Goal: Use online tool/utility: Utilize a website feature to perform a specific function

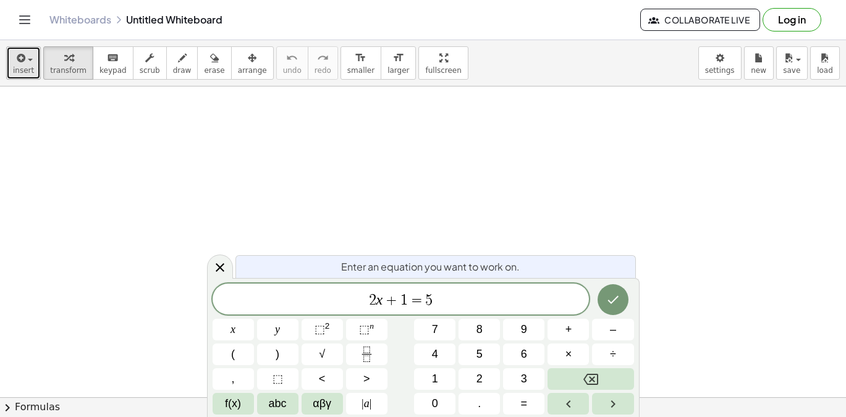
click at [30, 66] on span "insert" at bounding box center [23, 70] width 21 height 9
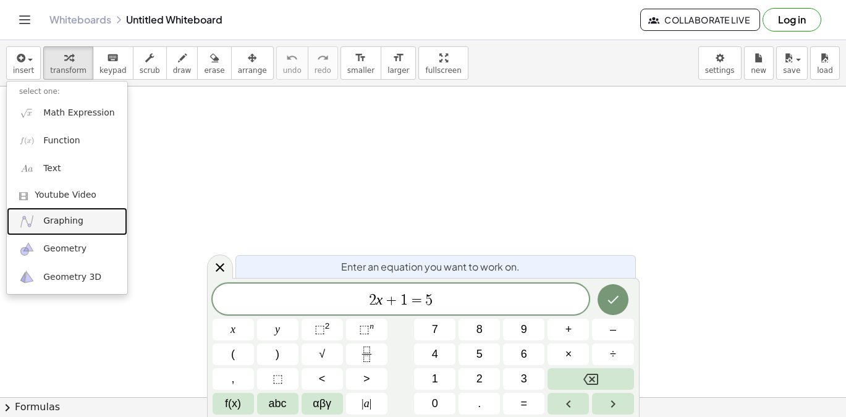
click at [69, 219] on span "Graphing" at bounding box center [63, 221] width 40 height 12
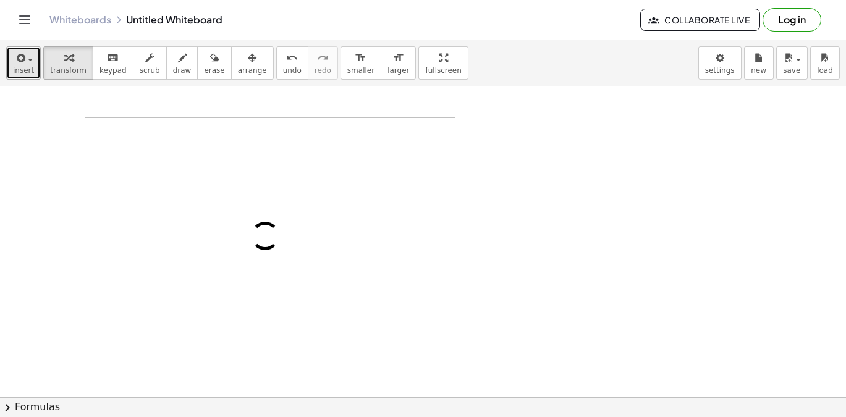
click at [21, 57] on icon "button" at bounding box center [19, 58] width 11 height 15
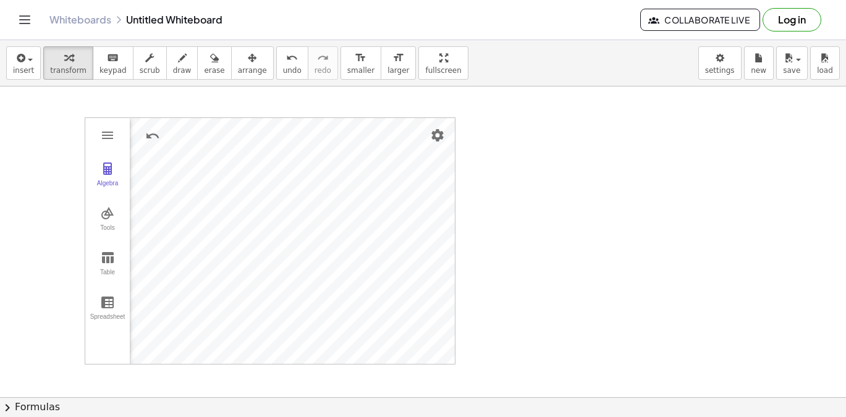
click at [27, 45] on div "insert select one: Math Expression Function Text Youtube Video Graphing Geometr…" at bounding box center [423, 63] width 846 height 46
click at [28, 56] on div "button" at bounding box center [23, 57] width 21 height 15
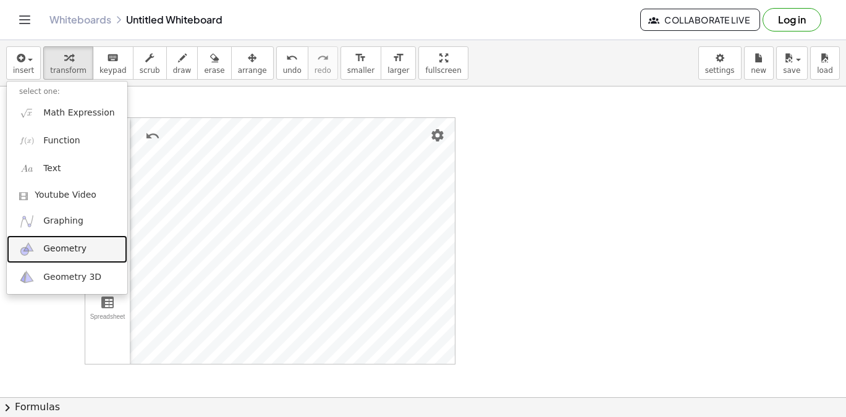
click at [74, 252] on span "Geometry" at bounding box center [64, 249] width 43 height 12
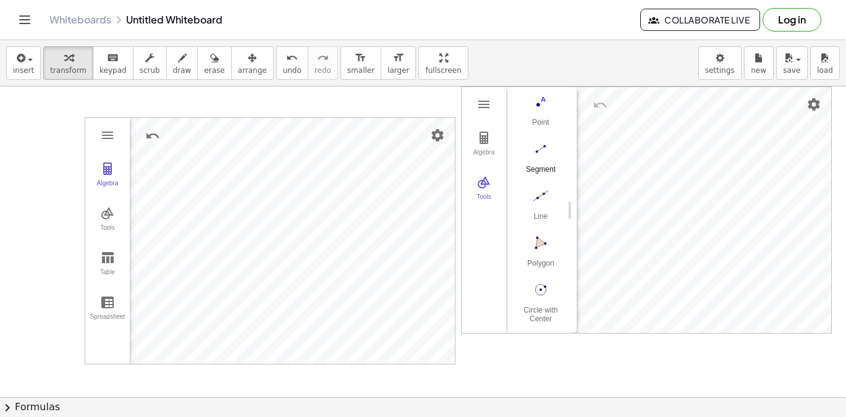
scroll to position [90, 0]
click at [536, 194] on img "Line. Select two points or positions" at bounding box center [540, 193] width 49 height 20
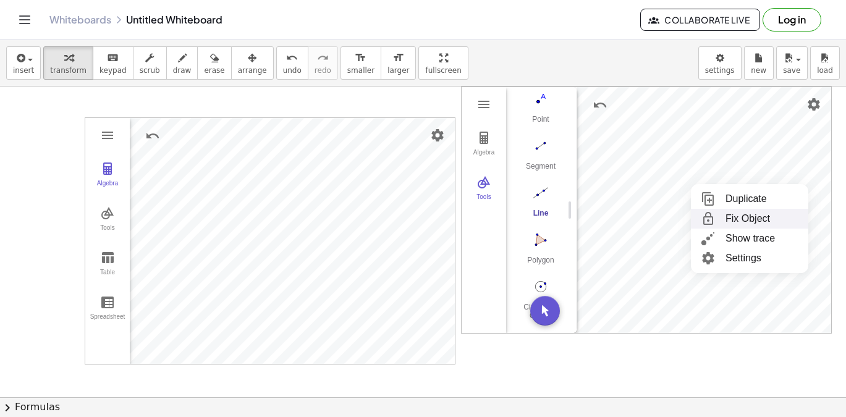
click at [673, 53] on div "insert select one: Math Expression Function Text Youtube Video Graphing Geometr…" at bounding box center [423, 63] width 846 height 46
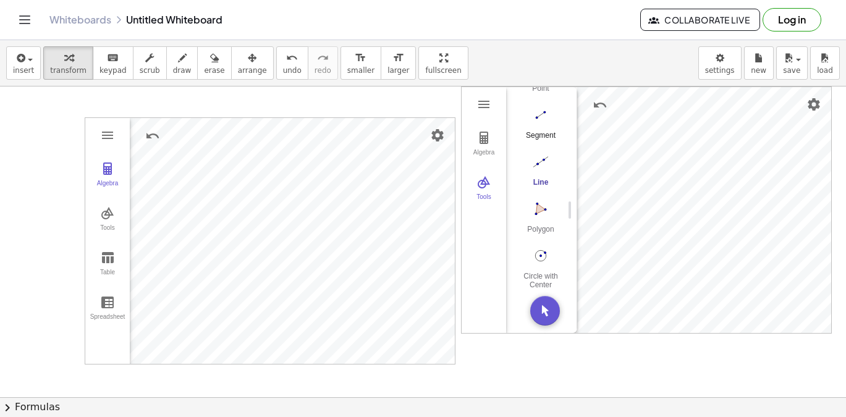
scroll to position [74, 0]
click at [542, 128] on button "Point" at bounding box center [540, 126] width 49 height 45
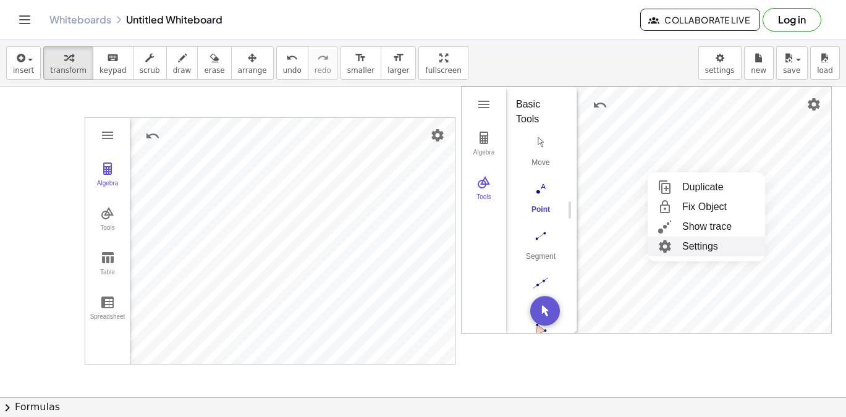
click at [681, 248] on li "Settings" at bounding box center [706, 247] width 117 height 20
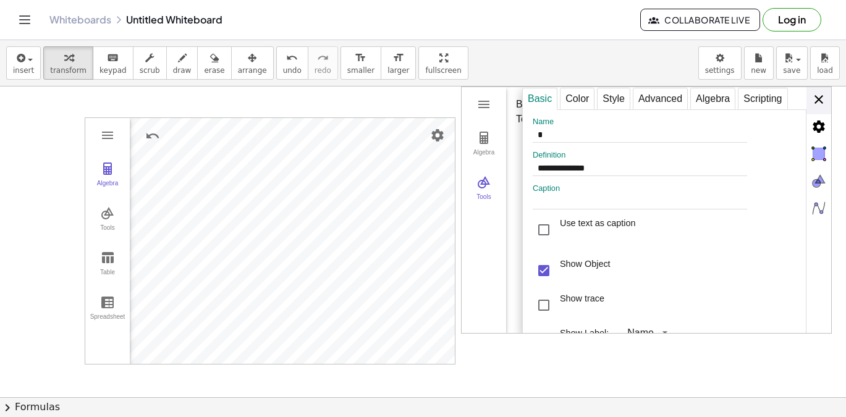
click at [823, 106] on div "**********" at bounding box center [676, 210] width 309 height 247
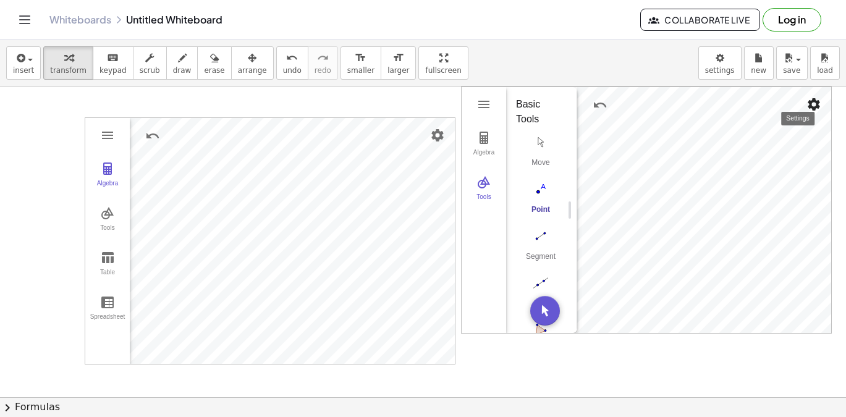
click at [812, 109] on img "Settings" at bounding box center [814, 104] width 15 height 15
click at [529, 360] on div at bounding box center [423, 398] width 846 height 622
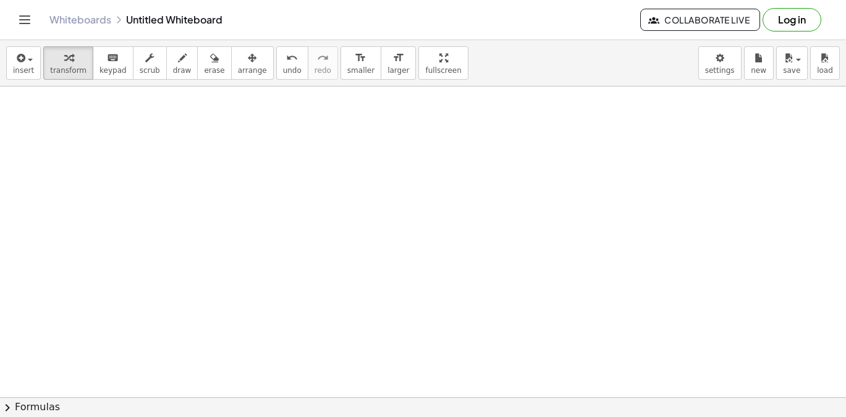
scroll to position [307, 0]
click at [102, 65] on button "keyboard keypad" at bounding box center [113, 62] width 41 height 33
click at [127, 125] on div at bounding box center [423, 90] width 846 height 622
click at [137, 125] on div at bounding box center [423, 90] width 846 height 622
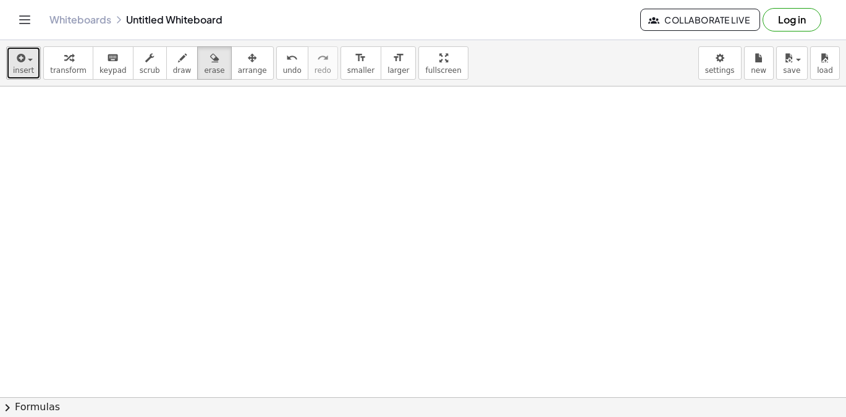
click at [27, 57] on div "button" at bounding box center [23, 57] width 21 height 15
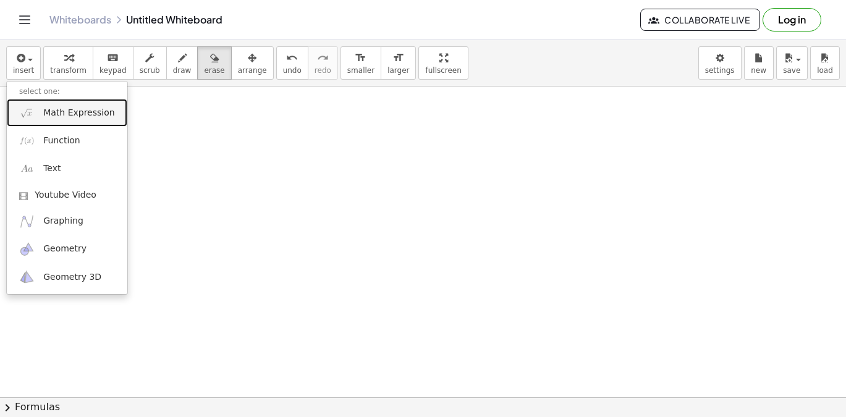
click at [54, 121] on link "Math Expression" at bounding box center [67, 113] width 121 height 28
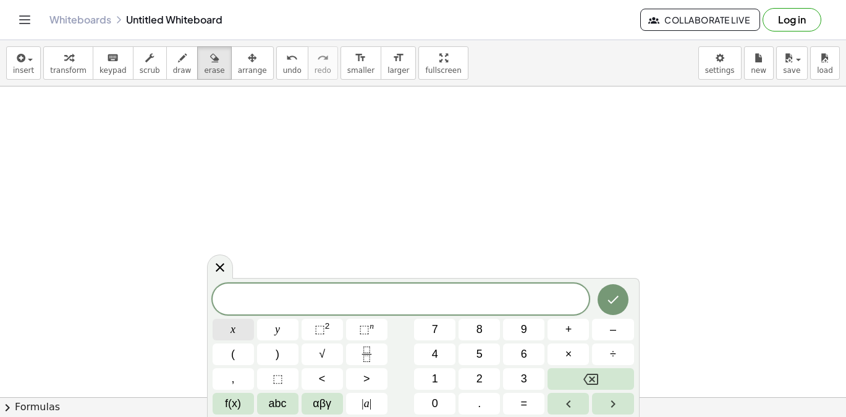
click at [242, 333] on button "x" at bounding box center [233, 330] width 41 height 22
click at [608, 334] on button "–" at bounding box center [612, 330] width 41 height 22
click at [587, 380] on icon "Backspace" at bounding box center [591, 379] width 15 height 15
click at [359, 357] on icon "Fraction" at bounding box center [366, 354] width 15 height 15
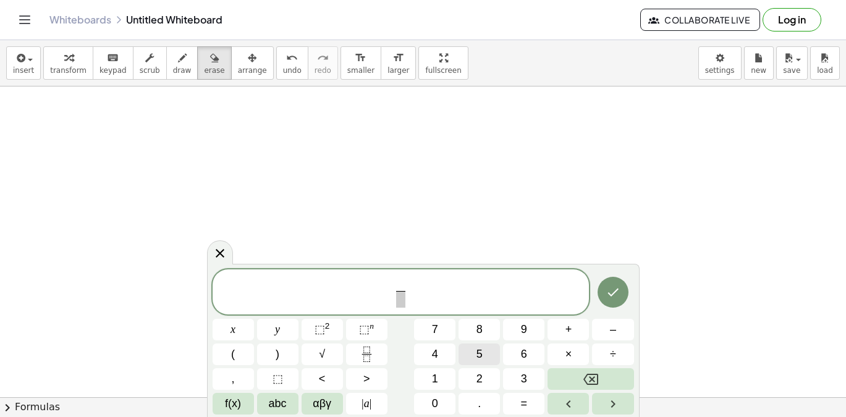
click at [479, 353] on span "5" at bounding box center [480, 354] width 6 height 17
click at [398, 302] on span at bounding box center [401, 299] width 16 height 17
click at [239, 328] on button "x" at bounding box center [233, 330] width 41 height 22
click at [571, 328] on span "+" at bounding box center [569, 329] width 7 height 17
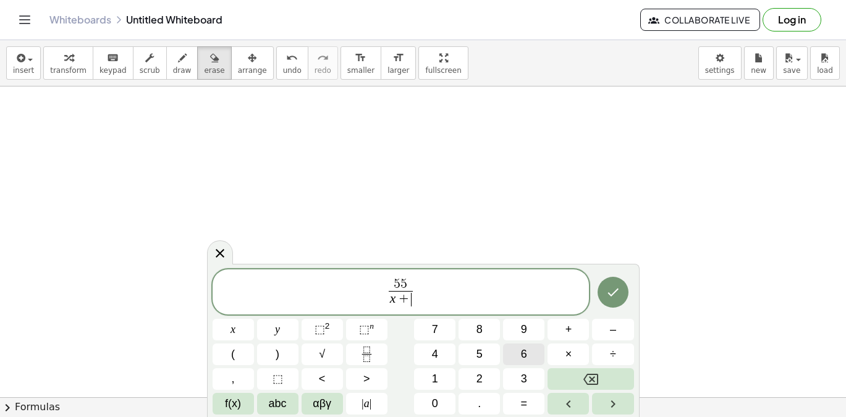
click at [529, 346] on button "6" at bounding box center [523, 355] width 41 height 22
click at [469, 302] on span "5 5 x + 6 ​ ​" at bounding box center [401, 293] width 377 height 33
click at [523, 404] on span "=" at bounding box center [524, 404] width 7 height 17
click at [236, 330] on button "x" at bounding box center [233, 330] width 41 height 22
click at [579, 381] on button "Backspace" at bounding box center [591, 379] width 86 height 22
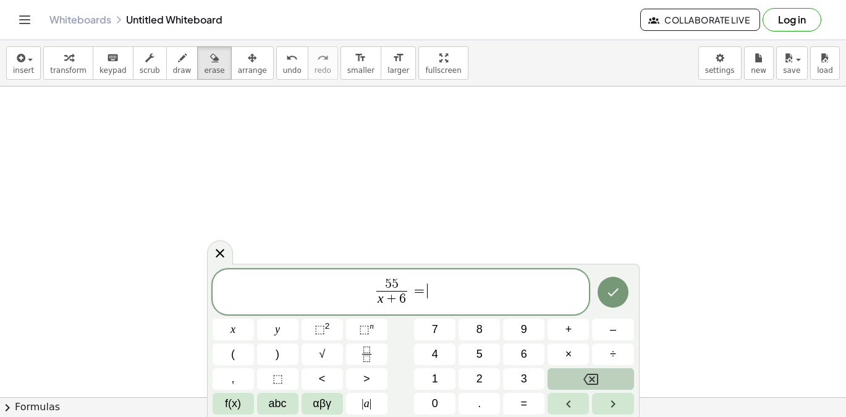
click at [579, 381] on button "Backspace" at bounding box center [591, 379] width 86 height 22
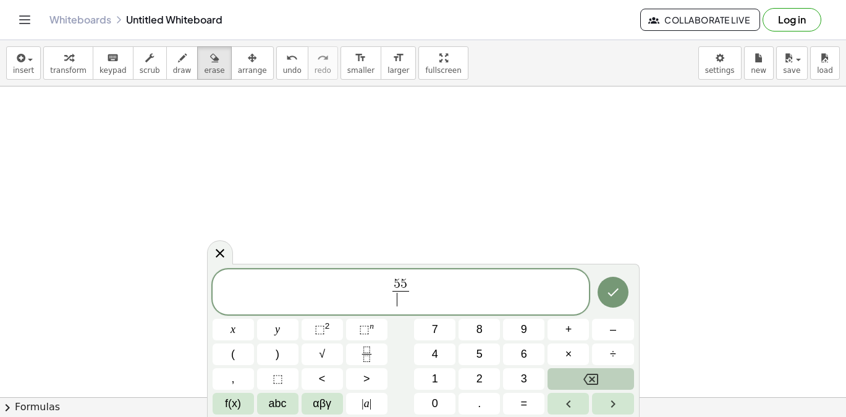
click at [579, 381] on button "Backspace" at bounding box center [591, 379] width 86 height 22
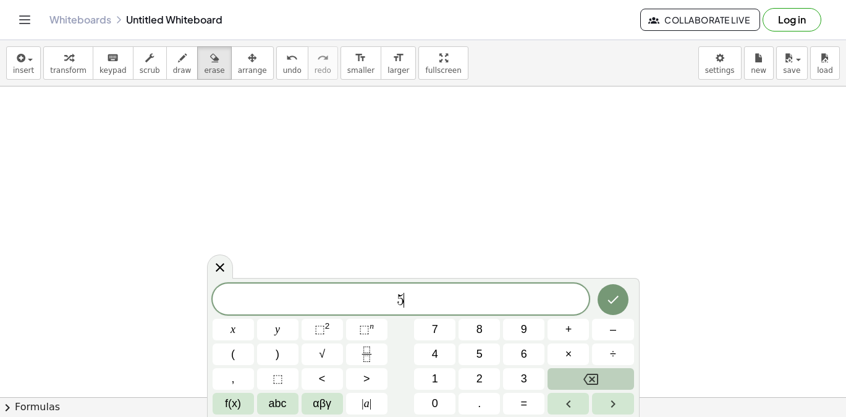
click at [579, 381] on button "Backspace" at bounding box center [591, 379] width 86 height 22
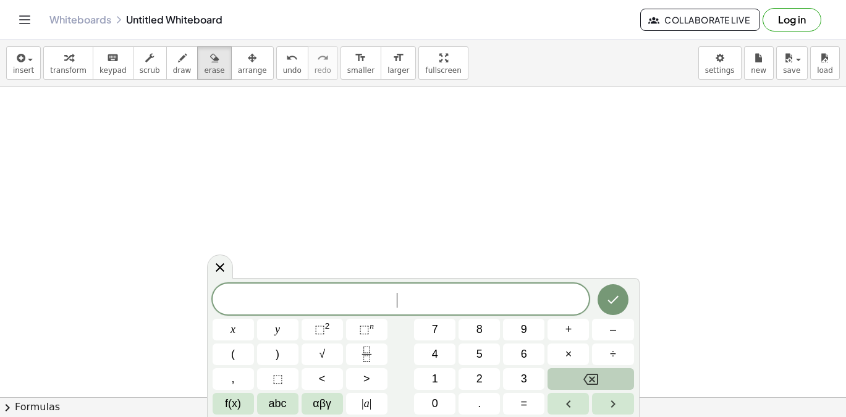
click at [579, 381] on button "Backspace" at bounding box center [591, 379] width 86 height 22
click at [69, 114] on div at bounding box center [423, 179] width 846 height 933
click at [113, 68] on span "keypad" at bounding box center [113, 70] width 27 height 9
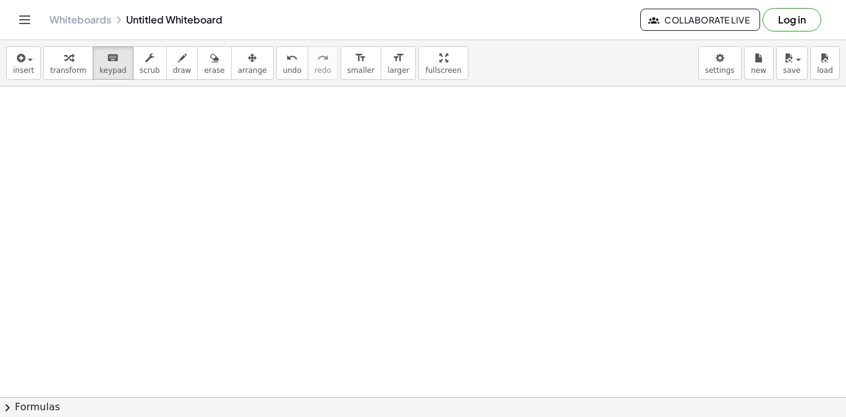
click at [97, 119] on div at bounding box center [423, 179] width 846 height 933
click at [100, 127] on div at bounding box center [423, 179] width 846 height 933
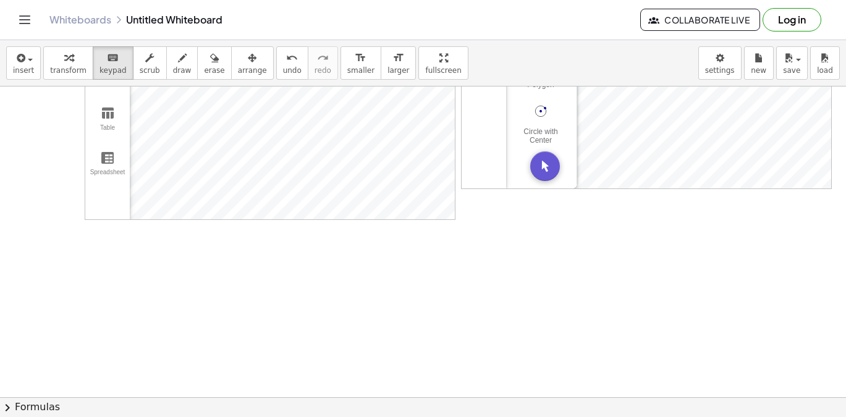
scroll to position [0, 0]
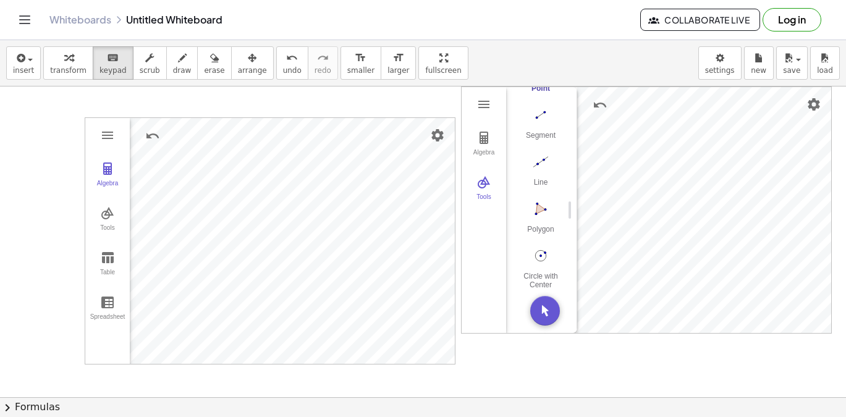
click at [121, 142] on div "Algebra Tools Table Spreadsheet" at bounding box center [107, 241] width 45 height 246
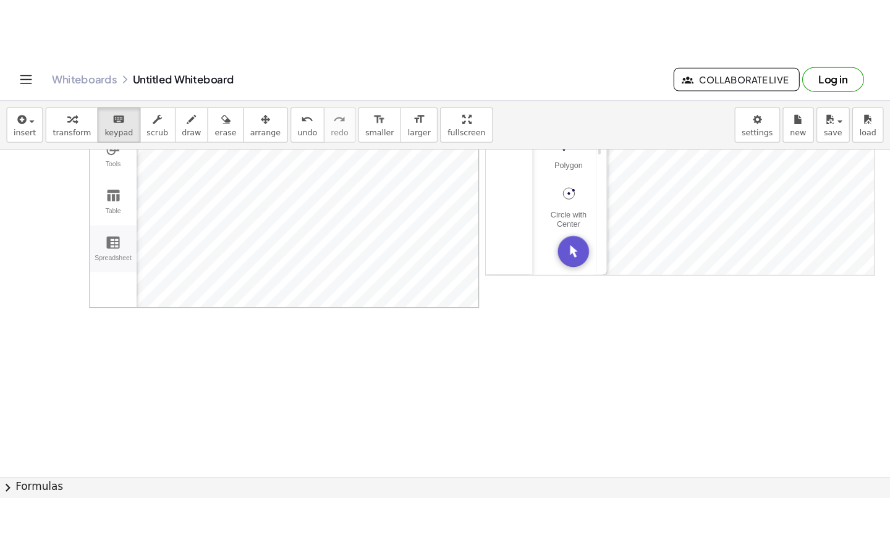
scroll to position [286, 0]
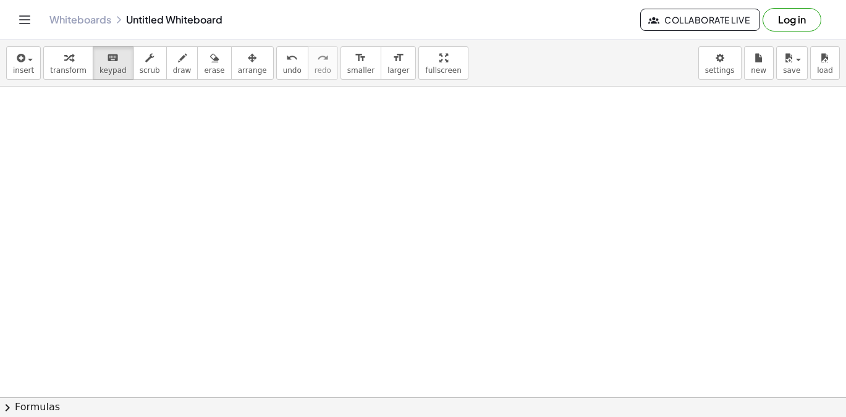
click at [119, 224] on div at bounding box center [423, 112] width 846 height 622
click at [30, 62] on div "button" at bounding box center [23, 57] width 21 height 15
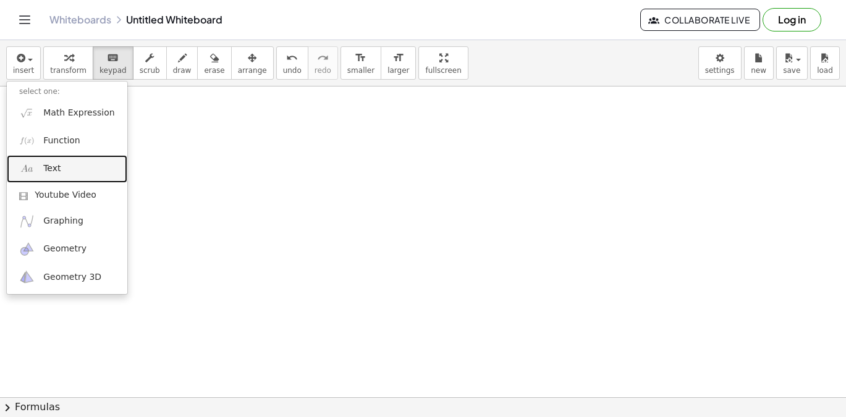
click at [70, 163] on link "Text" at bounding box center [67, 169] width 121 height 28
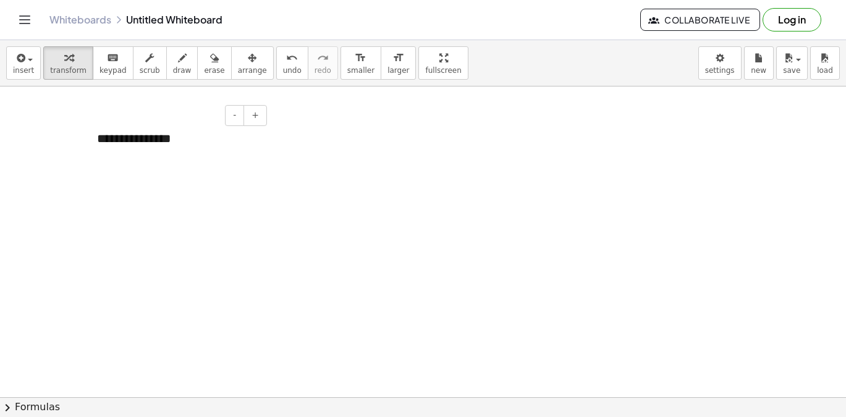
click at [157, 138] on div "**********" at bounding box center [177, 138] width 185 height 43
drag, startPoint x: 168, startPoint y: 136, endPoint x: 90, endPoint y: 136, distance: 77.9
click at [90, 136] on div "**********" at bounding box center [177, 138] width 185 height 43
click at [174, 132] on div "****** *******" at bounding box center [177, 156] width 185 height 78
click at [25, 72] on span "insert" at bounding box center [23, 70] width 21 height 9
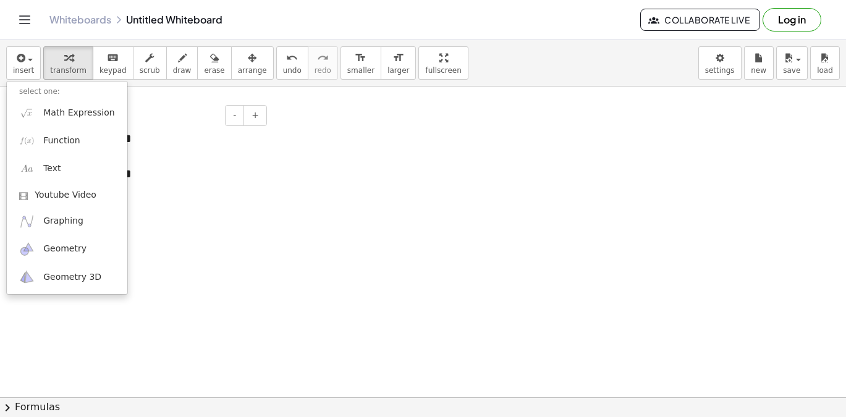
click at [133, 139] on div "******* *******" at bounding box center [177, 156] width 185 height 78
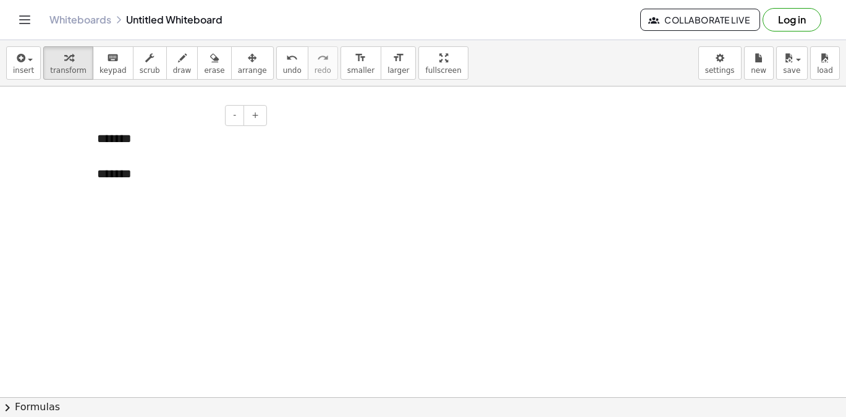
click at [144, 139] on div "******* *******" at bounding box center [177, 156] width 185 height 78
click at [35, 61] on button "insert" at bounding box center [23, 62] width 35 height 33
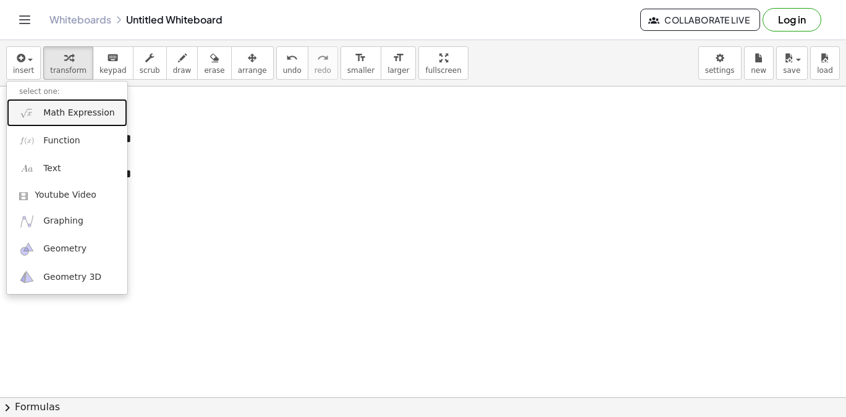
click at [69, 115] on span "Math Expression" at bounding box center [78, 113] width 71 height 12
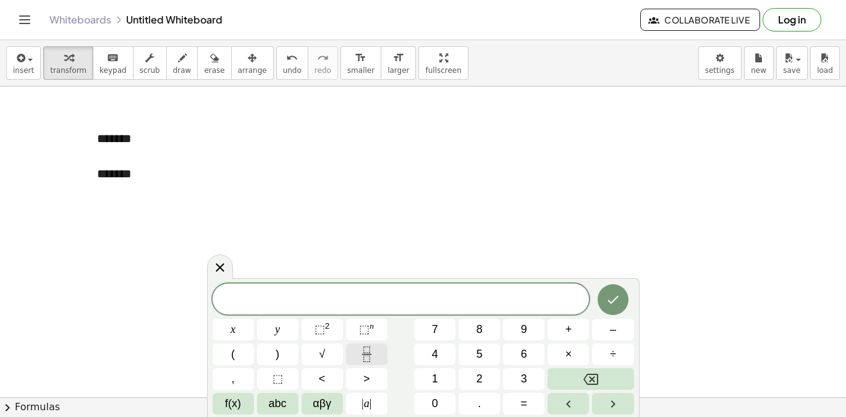
click at [354, 357] on button "Fraction" at bounding box center [366, 355] width 41 height 22
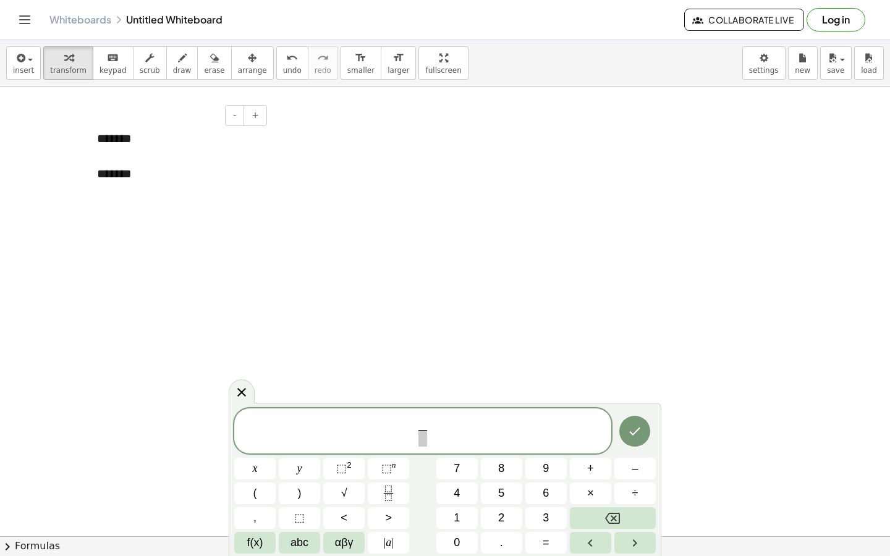
drag, startPoint x: 131, startPoint y: 142, endPoint x: 160, endPoint y: 177, distance: 45.3
click at [131, 142] on div "******* *******" at bounding box center [177, 156] width 185 height 78
click at [239, 232] on div at bounding box center [445, 251] width 890 height 900
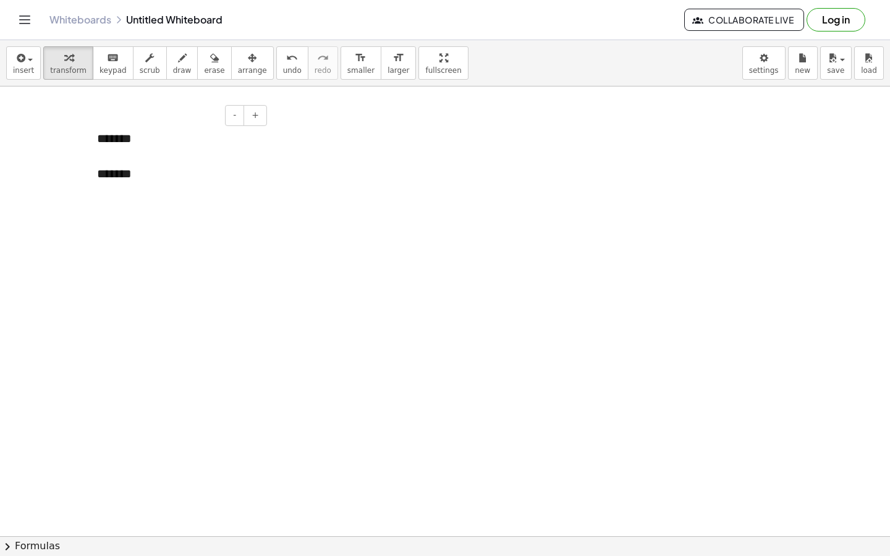
click at [194, 142] on div "******* *******" at bounding box center [177, 156] width 185 height 78
click at [270, 195] on div at bounding box center [445, 251] width 890 height 900
drag, startPoint x: 193, startPoint y: 161, endPoint x: 305, endPoint y: 189, distance: 115.3
click at [193, 161] on div at bounding box center [177, 157] width 161 height 18
click at [254, 122] on button "+" at bounding box center [255, 115] width 23 height 21
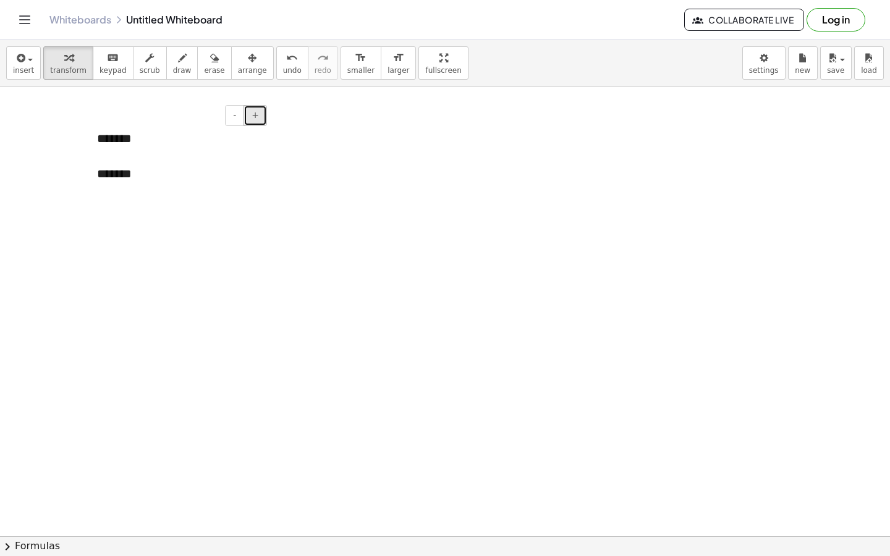
click at [254, 122] on button "+" at bounding box center [255, 115] width 23 height 21
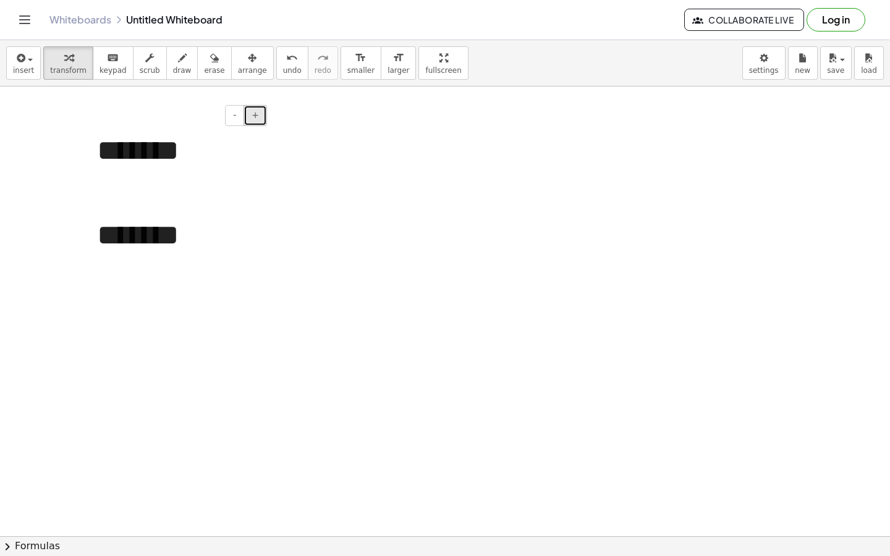
click at [254, 122] on button "+" at bounding box center [255, 115] width 23 height 21
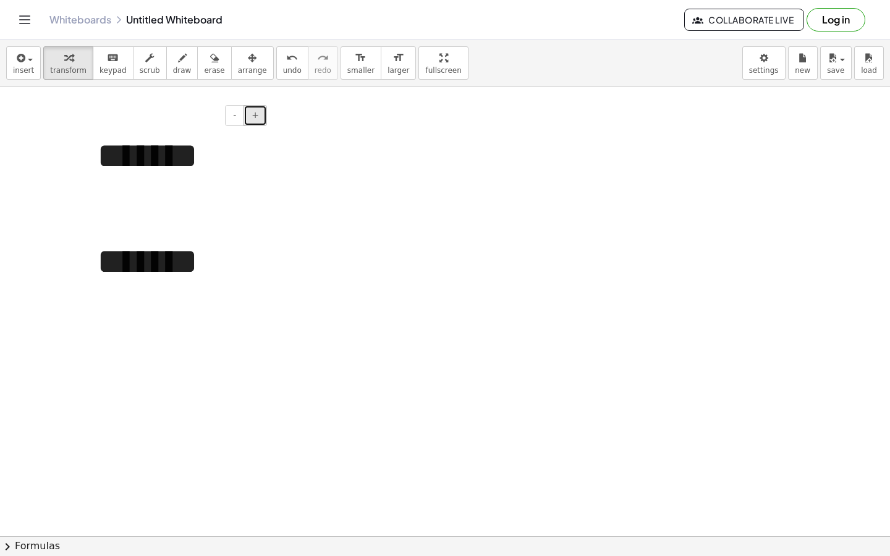
click at [254, 122] on button "+" at bounding box center [255, 115] width 23 height 21
click at [232, 121] on button "-" at bounding box center [234, 115] width 19 height 21
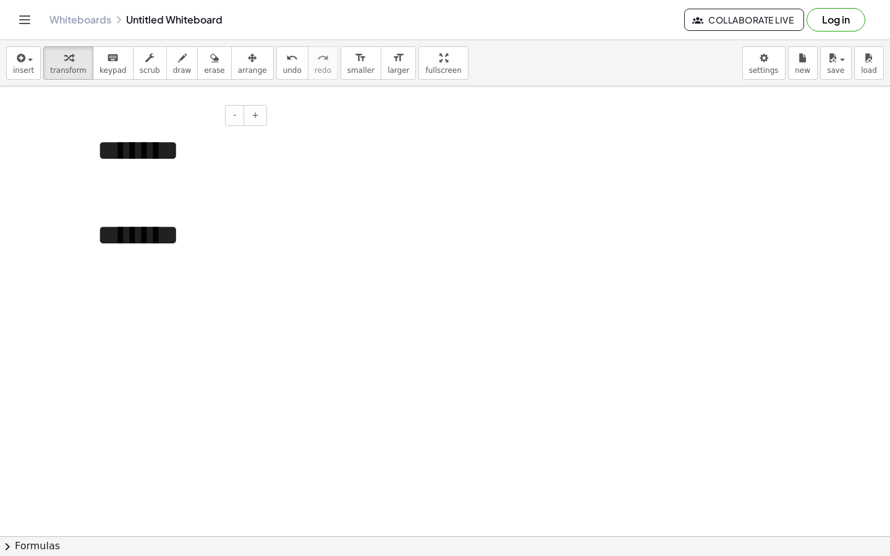
click at [241, 144] on div "******* *******" at bounding box center [177, 193] width 185 height 152
click at [376, 248] on div at bounding box center [445, 251] width 890 height 900
click at [383, 247] on div at bounding box center [445, 251] width 890 height 900
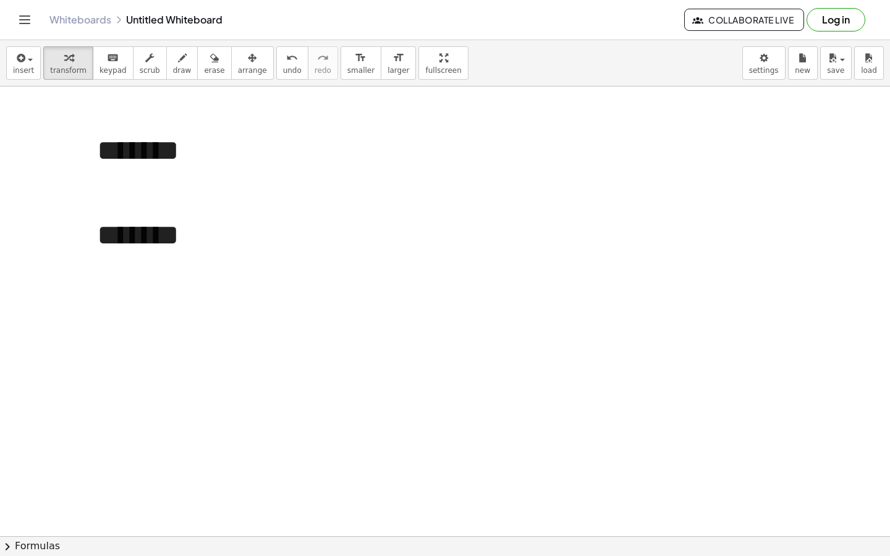
click at [383, 247] on div at bounding box center [445, 251] width 890 height 900
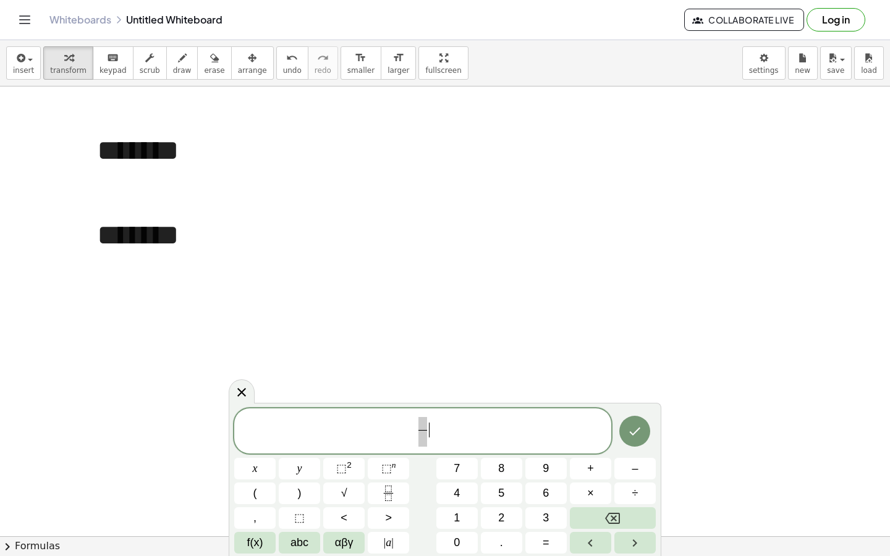
click at [777, 135] on div at bounding box center [445, 251] width 890 height 900
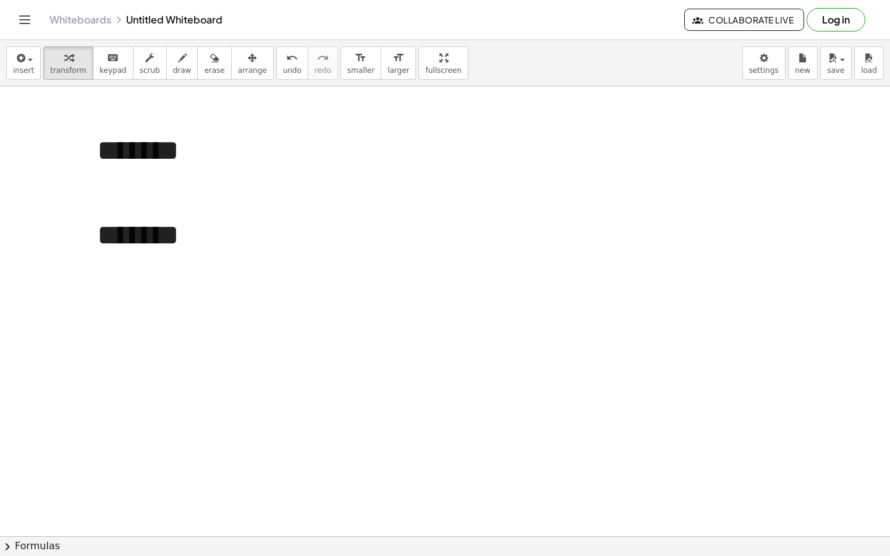
click at [514, 104] on div at bounding box center [445, 251] width 890 height 900
